Goal: Information Seeking & Learning: Learn about a topic

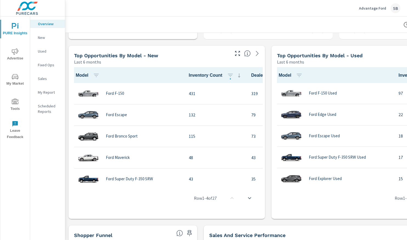
scroll to position [351, 0]
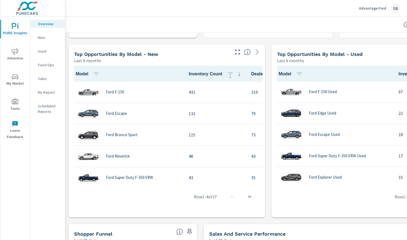
click at [264, 224] on div "Sales and Service Performance Last 30 days" at bounding box center [319, 233] width 230 height 19
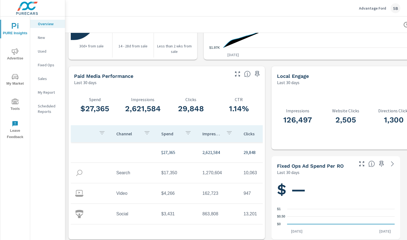
scroll to position [696, 0]
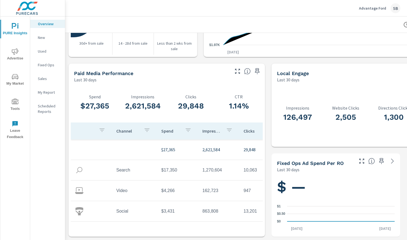
click at [44, 49] on p "Used" at bounding box center [49, 51] width 23 height 5
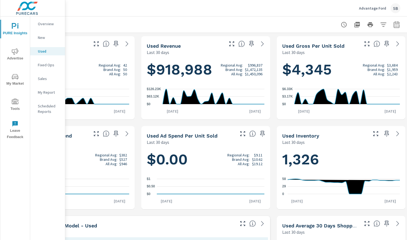
scroll to position [0, 68]
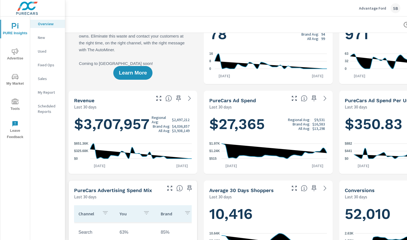
scroll to position [36, 0]
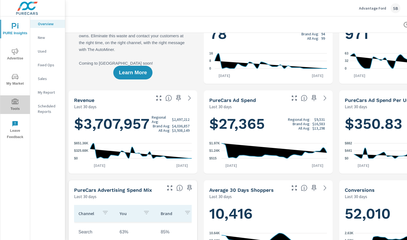
click at [18, 102] on icon "nav menu" at bounding box center [15, 102] width 7 height 7
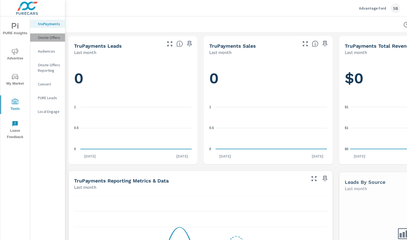
click at [42, 37] on p "Onsite Offers" at bounding box center [49, 37] width 23 height 5
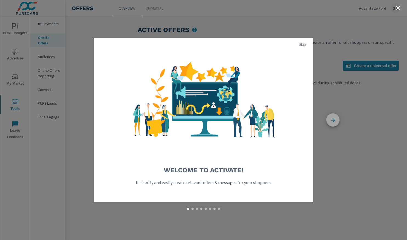
click at [336, 119] on icon "button" at bounding box center [332, 120] width 13 height 13
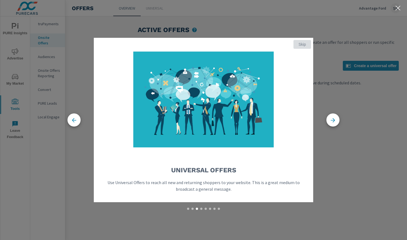
click at [302, 47] on button "Skip" at bounding box center [302, 44] width 18 height 9
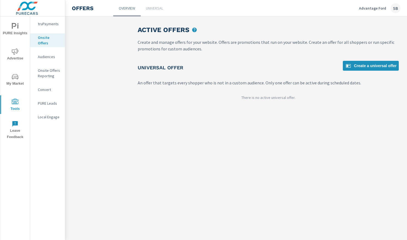
click at [393, 52] on div "Active Offers Create and manage offers for your website. Offers are promotions …" at bounding box center [268, 64] width 274 height 97
click at [41, 54] on p "Audiences" at bounding box center [49, 56] width 23 height 5
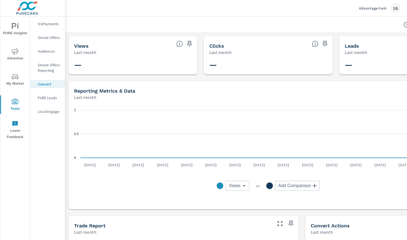
click at [47, 96] on p "PURE Leads" at bounding box center [49, 97] width 23 height 5
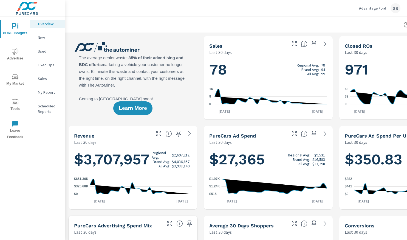
scroll to position [0, 0]
click at [48, 81] on div "Sales" at bounding box center [47, 79] width 35 height 8
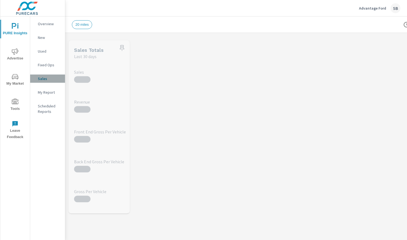
click at [48, 81] on div "Sales" at bounding box center [47, 79] width 35 height 8
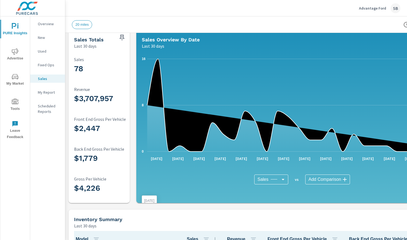
scroll to position [6, 0]
click at [18, 83] on span "My Market" at bounding box center [15, 79] width 26 height 13
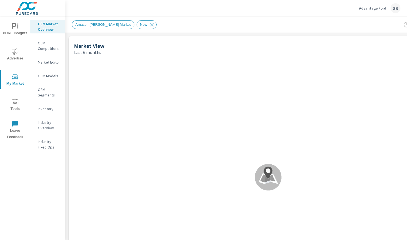
scroll to position [0, 0]
click at [45, 96] on p "OEM Segments" at bounding box center [49, 92] width 23 height 11
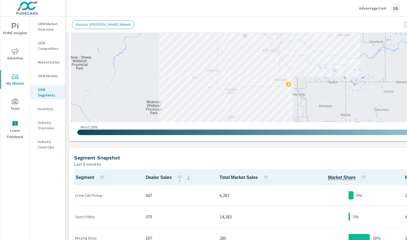
scroll to position [158, 0]
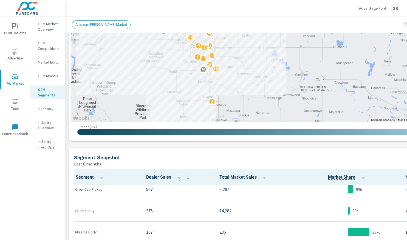
scroll to position [5, 0]
